Goal: Obtain resource: Obtain resource

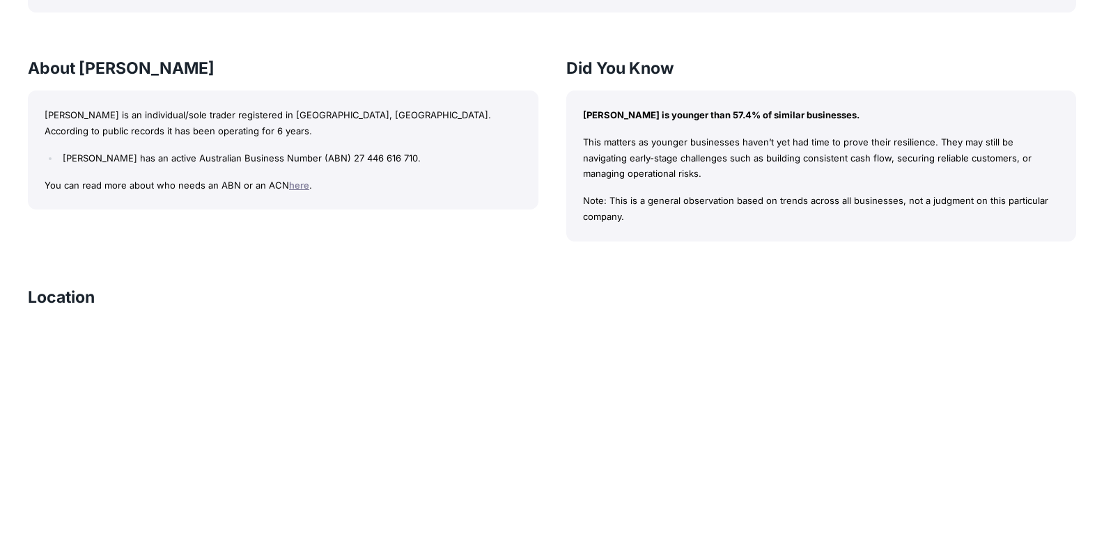
scroll to position [1165, 0]
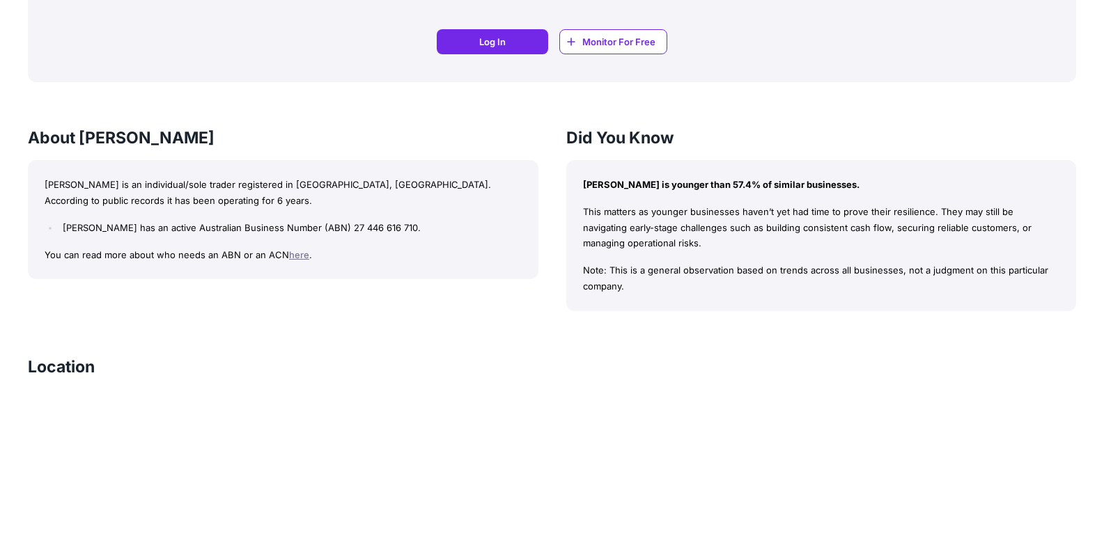
click at [474, 159] on div "About EDWARDS, CHRISTOPHER EDWARDS, CHRISTOPHER is an individual/sole trader re…" at bounding box center [283, 203] width 511 height 153
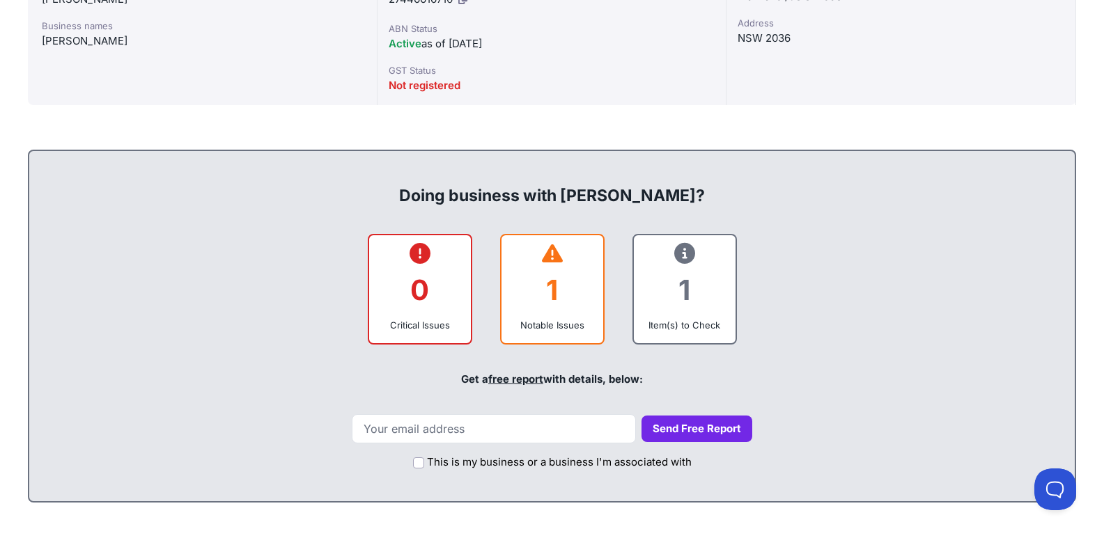
scroll to position [435, 0]
click at [500, 373] on link "free report" at bounding box center [515, 378] width 55 height 13
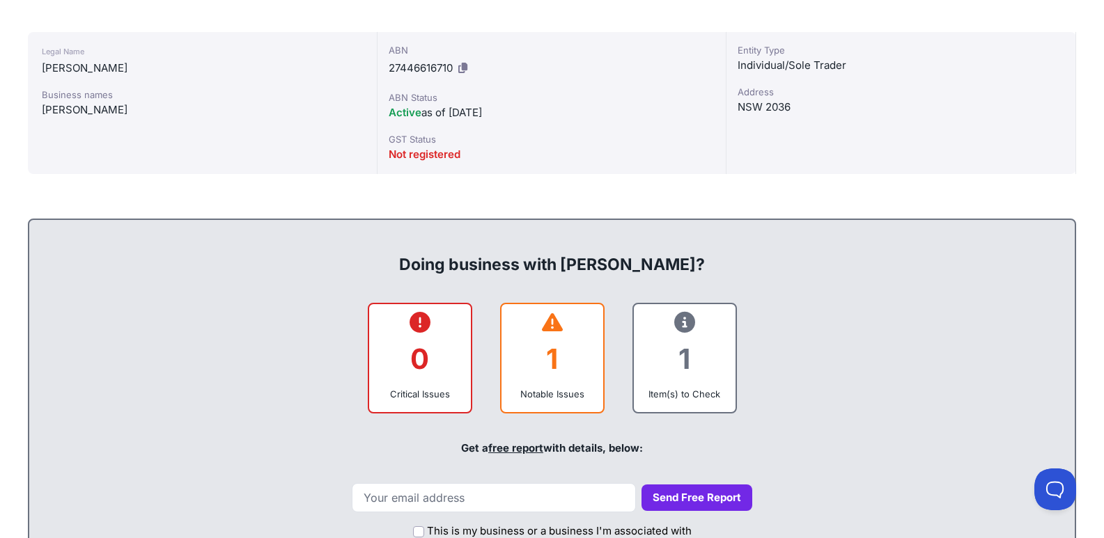
click at [539, 376] on div "1" at bounding box center [552, 359] width 79 height 56
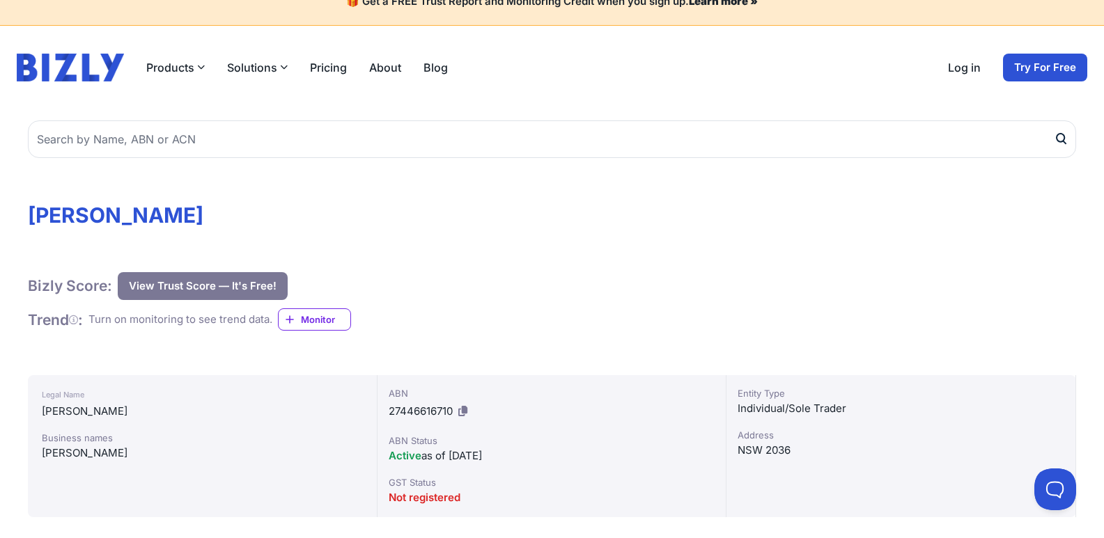
scroll to position [0, 0]
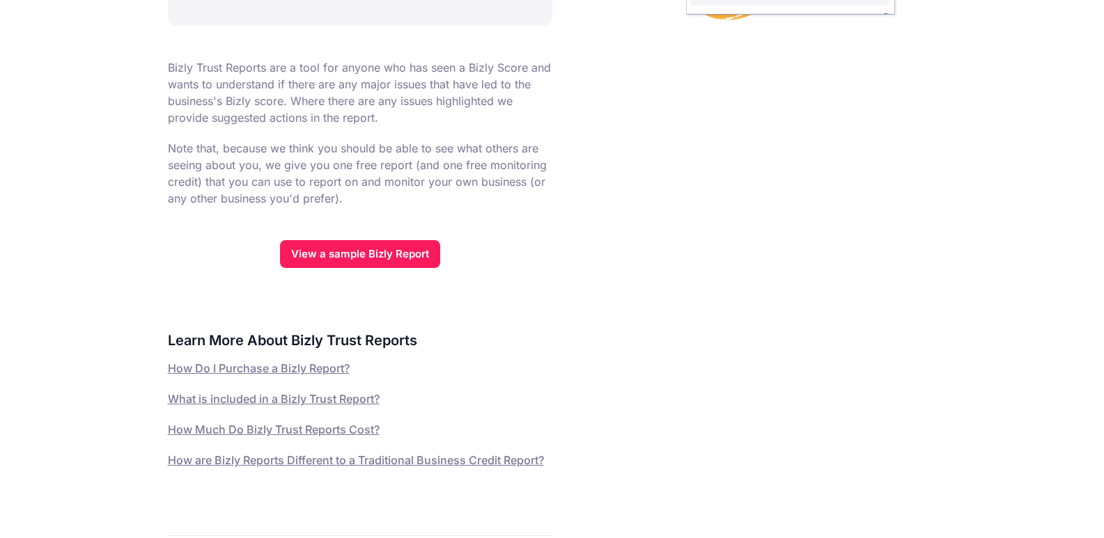
scroll to position [488, 0]
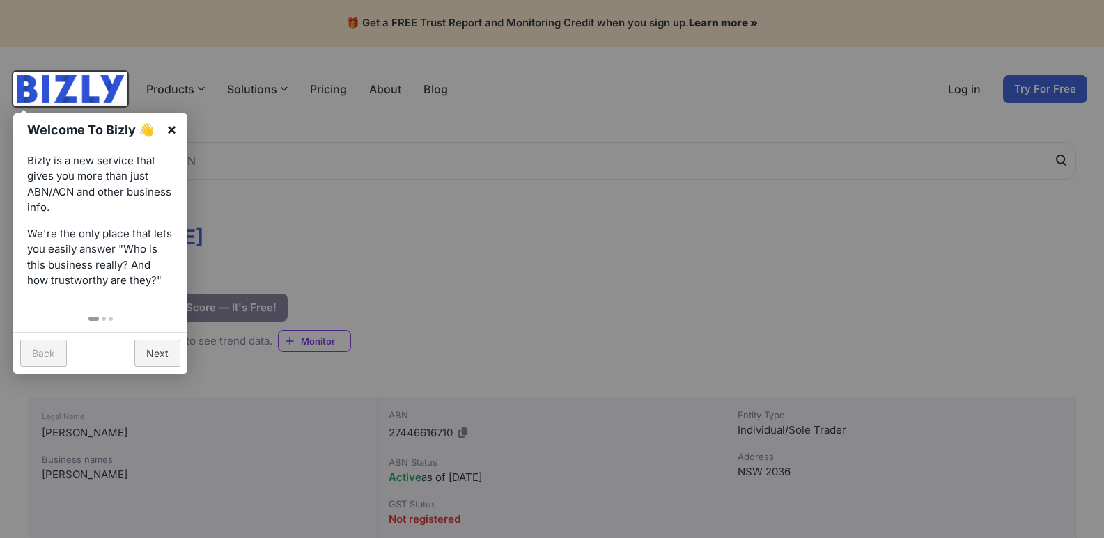
click at [177, 123] on link "×" at bounding box center [171, 129] width 31 height 31
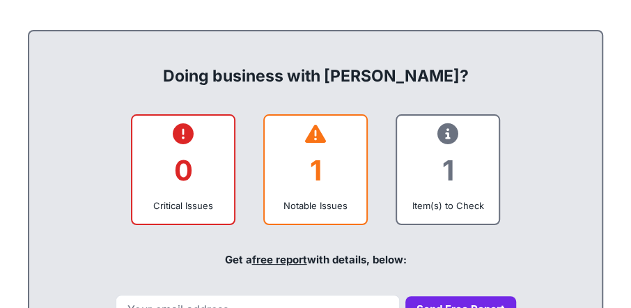
scroll to position [655, 0]
